Goal: Navigation & Orientation: Find specific page/section

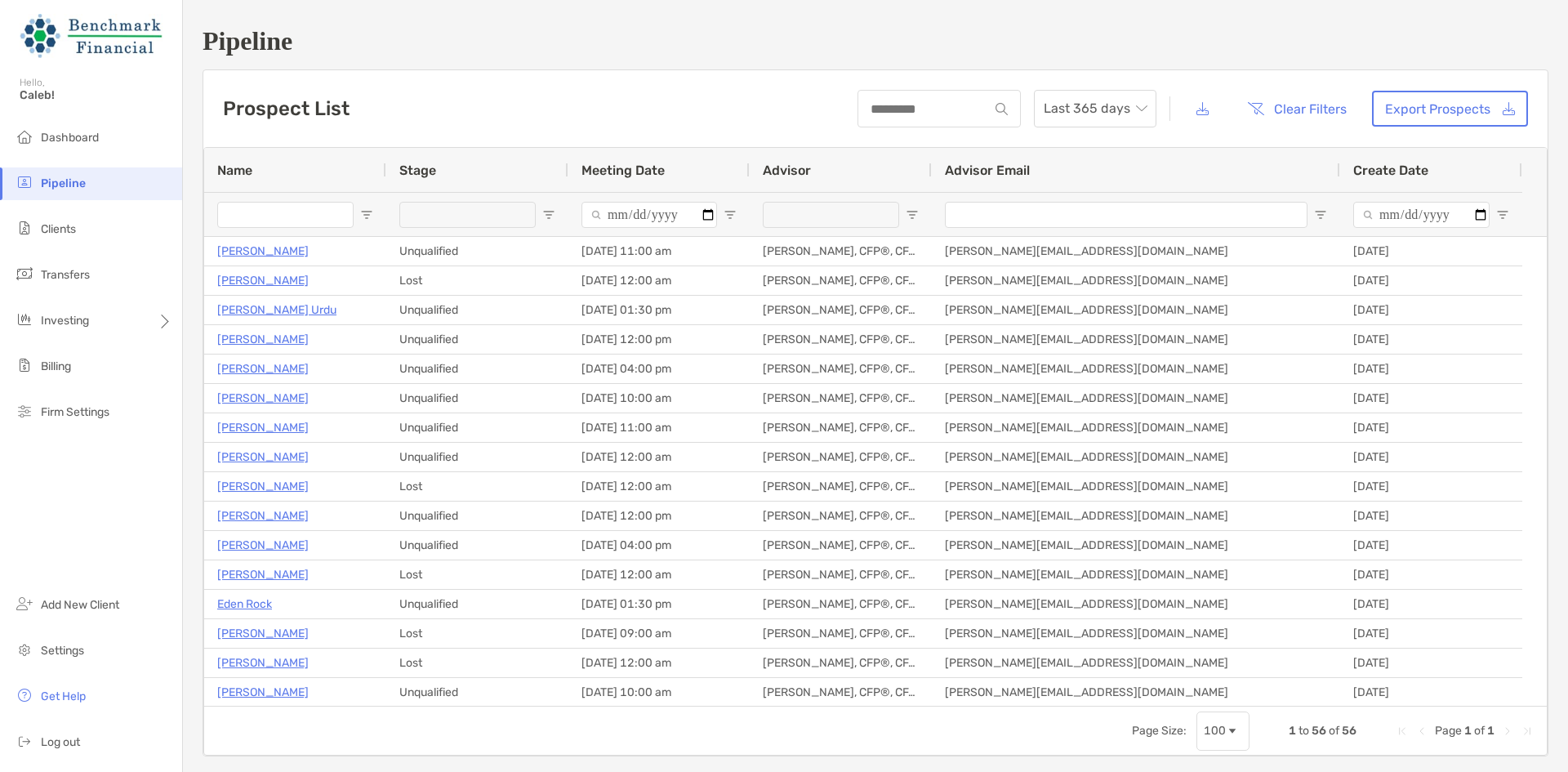
click at [105, 143] on li "Dashboard" at bounding box center [91, 138] width 182 height 33
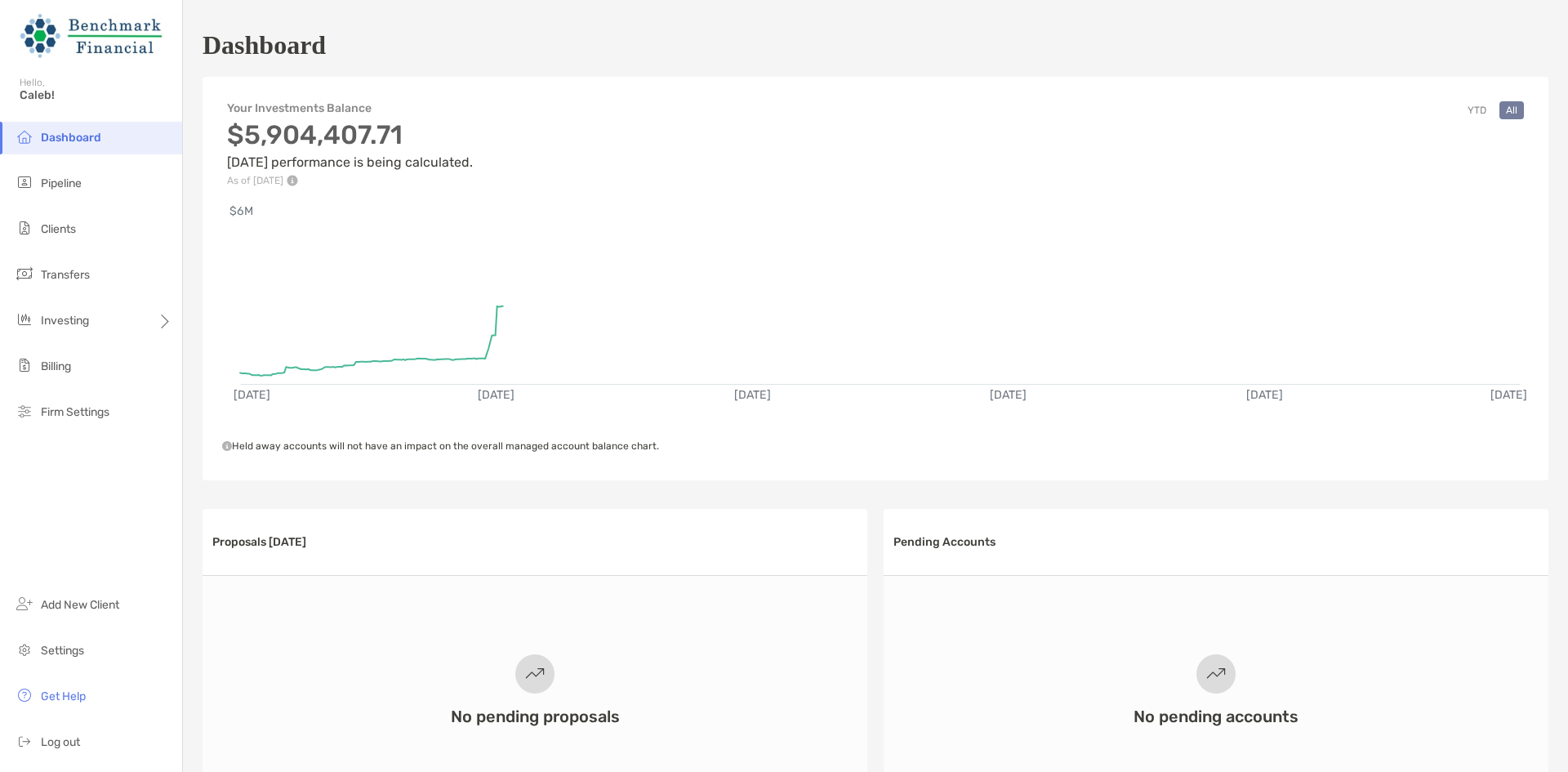
click at [89, 220] on li "Clients" at bounding box center [91, 230] width 182 height 33
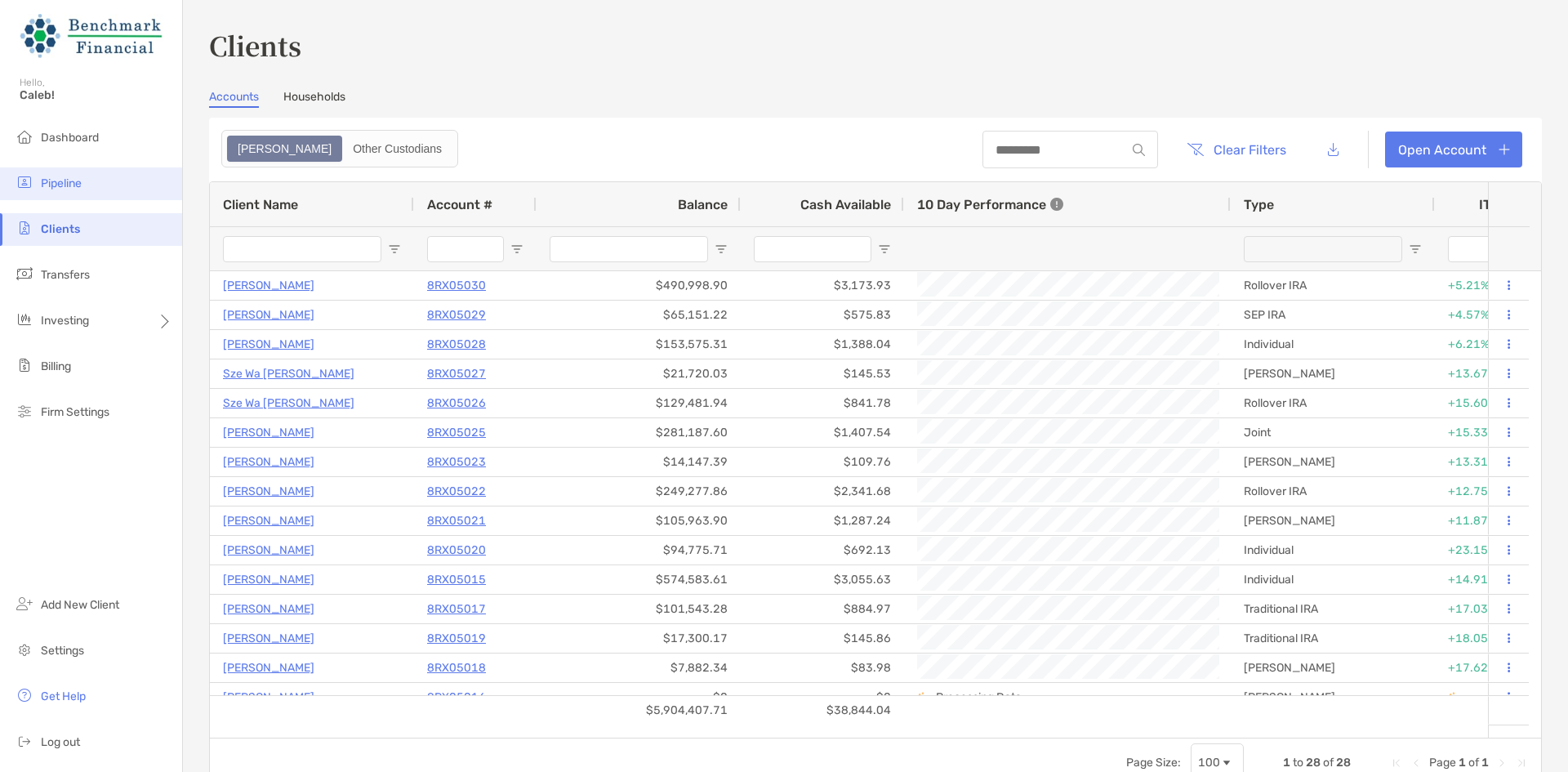
click at [105, 190] on li "Pipeline" at bounding box center [91, 184] width 182 height 33
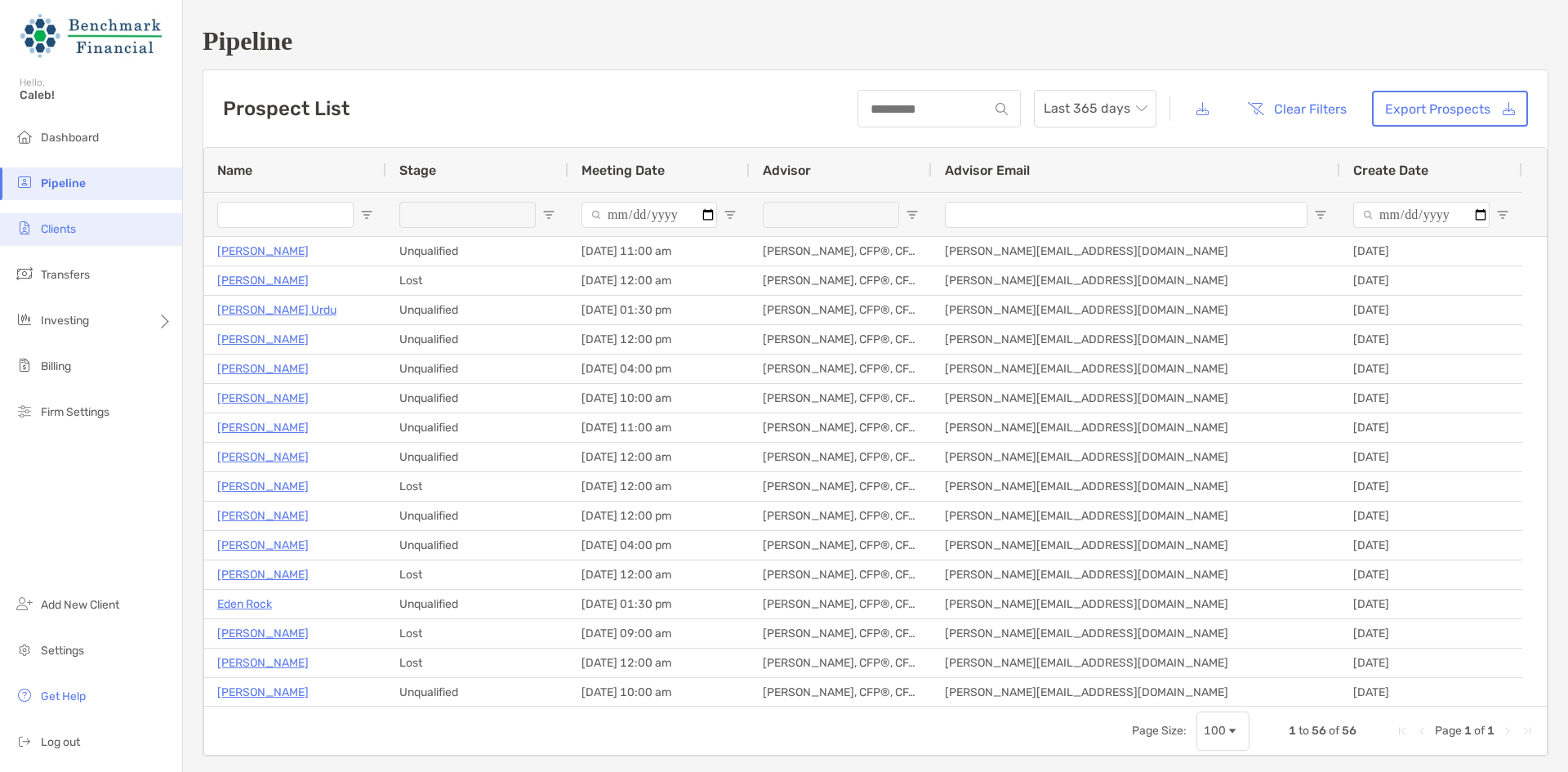
click at [88, 229] on li "Clients" at bounding box center [91, 230] width 182 height 33
